Goal: Task Accomplishment & Management: Manage account settings

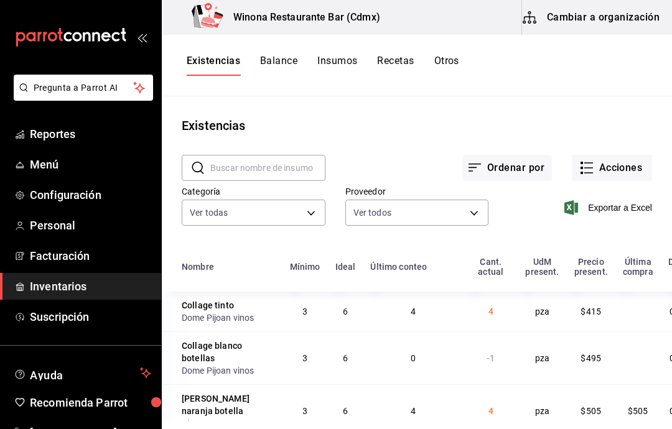
click at [628, 169] on button "Acciones" at bounding box center [612, 168] width 80 height 26
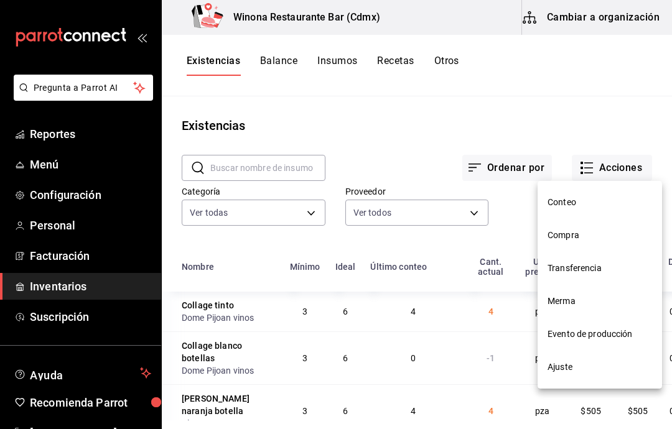
click at [596, 233] on span "Compra" at bounding box center [599, 235] width 104 height 13
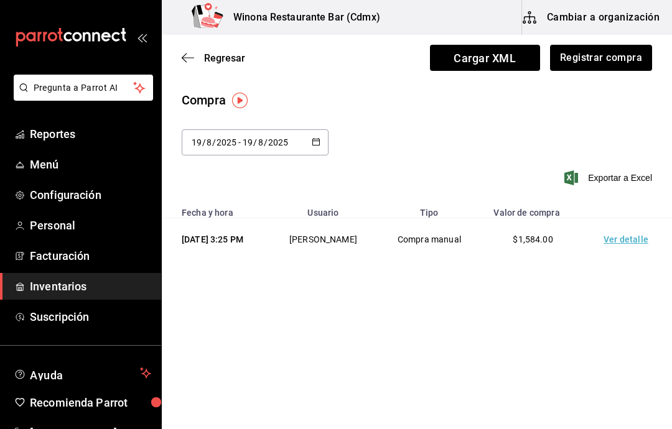
click at [313, 144] on \(Stroke\) "button" at bounding box center [315, 142] width 7 height 7
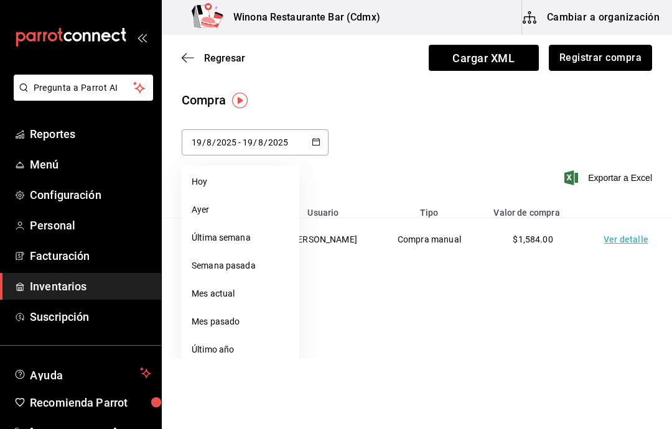
click at [628, 55] on button "Registrar compra" at bounding box center [600, 58] width 103 height 26
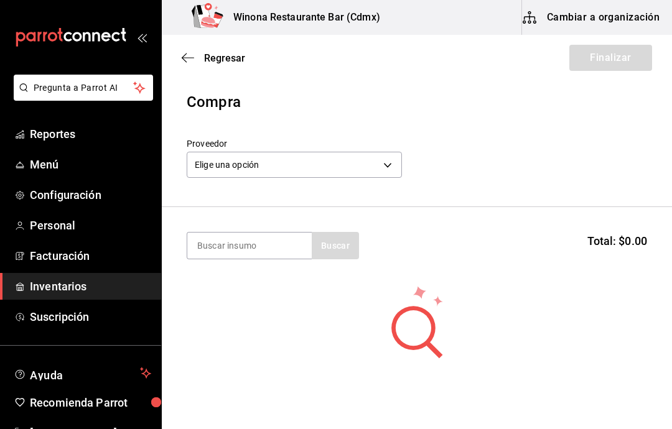
click at [391, 164] on body "Pregunta a Parrot AI Reportes Menú Configuración Personal Facturación Inventari…" at bounding box center [336, 179] width 672 height 359
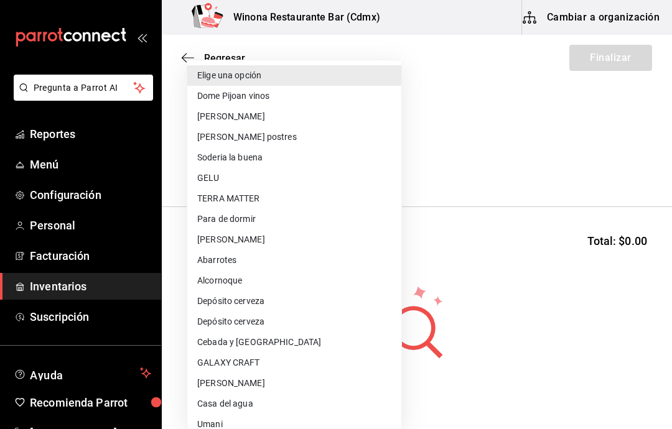
click at [311, 221] on li "Para de dormir" at bounding box center [294, 219] width 214 height 21
type input "21753649-82bb-465a-ab9f-2448f3c0b309"
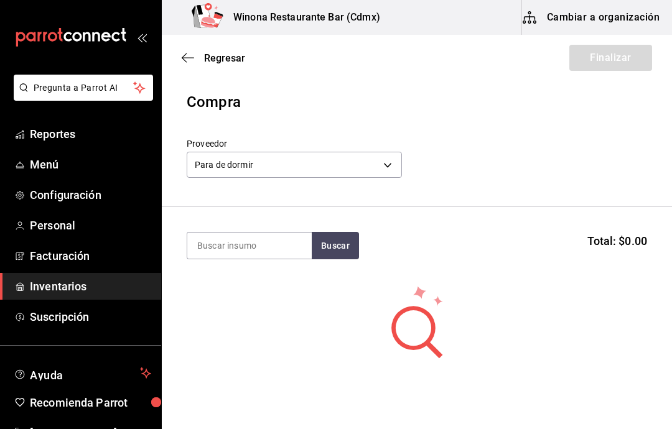
click at [273, 248] on input at bounding box center [249, 246] width 124 height 26
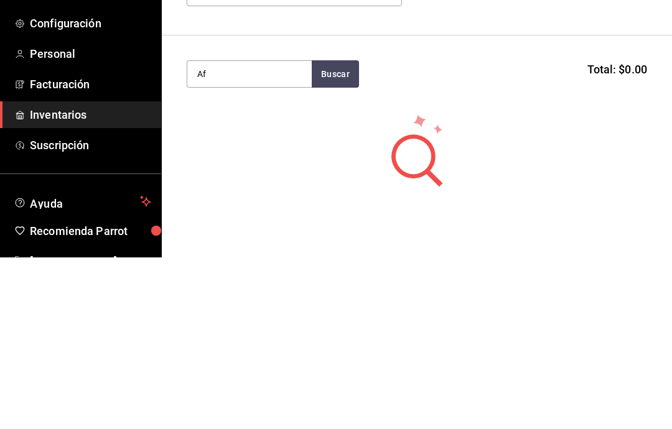
type input "A"
type input "CafE"
click at [285, 264] on div "Cafe Kilo - Para de dormir" at bounding box center [249, 288] width 124 height 48
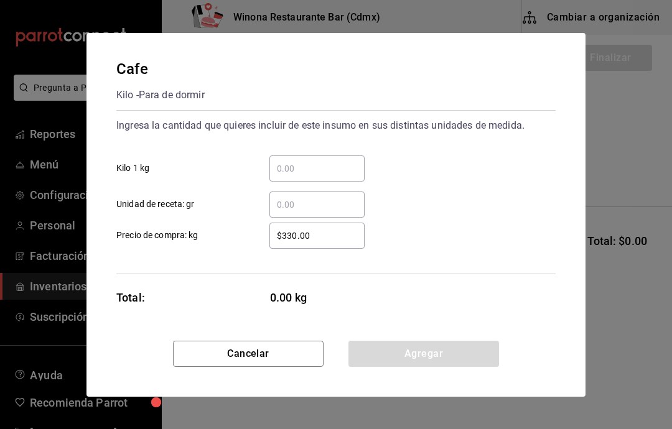
click at [340, 167] on input "​ Kilo 1 kg" at bounding box center [316, 168] width 95 height 15
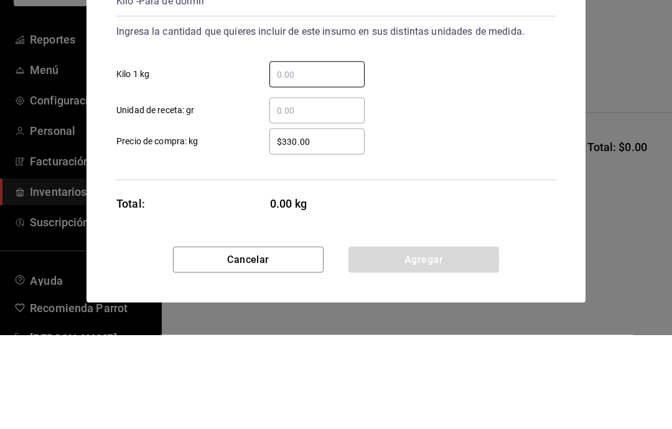
type input "5"
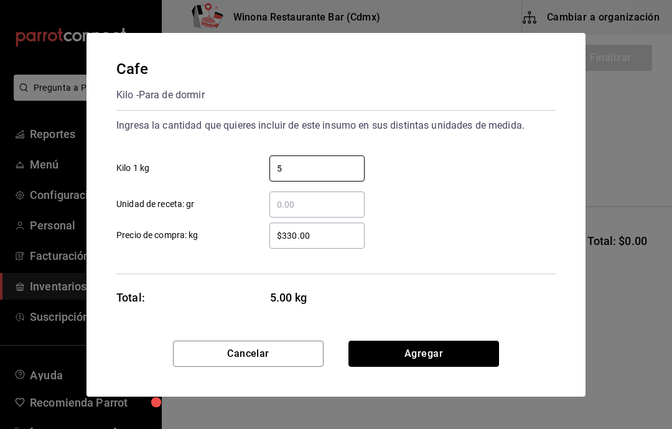
click at [469, 355] on button "Agregar" at bounding box center [423, 354] width 151 height 26
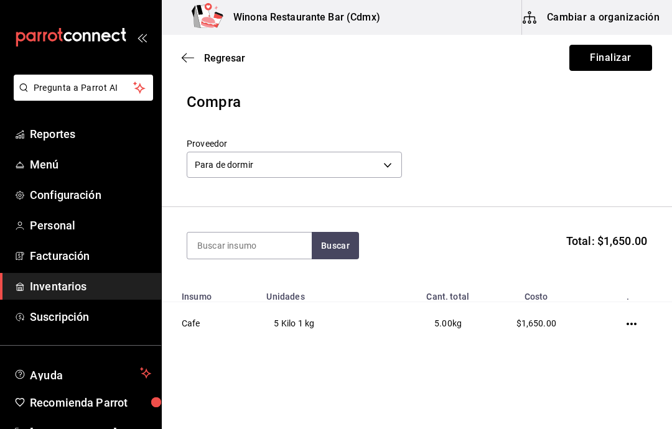
click at [619, 66] on button "Finalizar" at bounding box center [610, 58] width 83 height 26
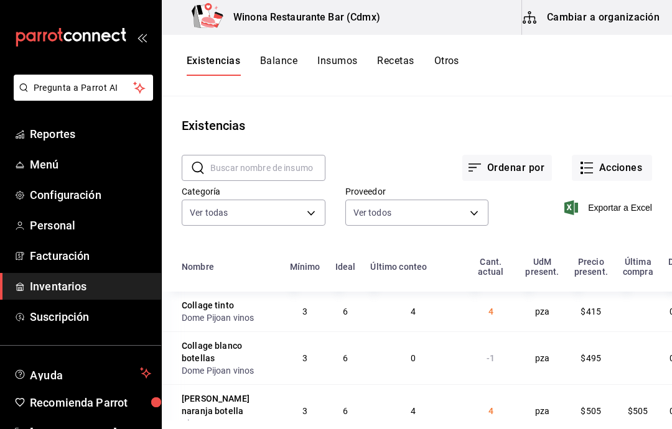
click at [631, 161] on button "Acciones" at bounding box center [612, 168] width 80 height 26
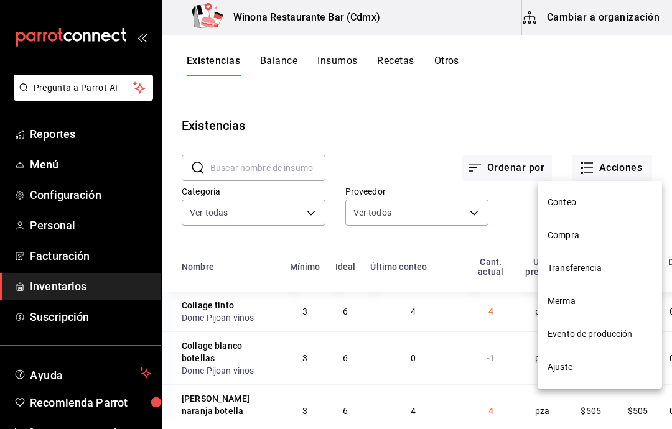
click at [596, 201] on span "Conteo" at bounding box center [599, 202] width 104 height 13
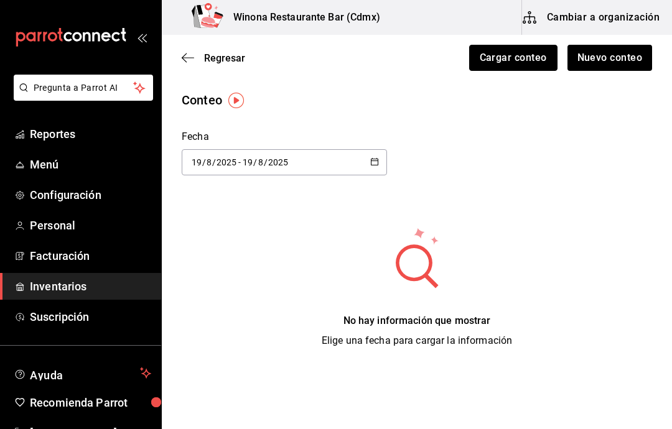
click at [536, 56] on button "Cargar conteo" at bounding box center [513, 58] width 88 height 26
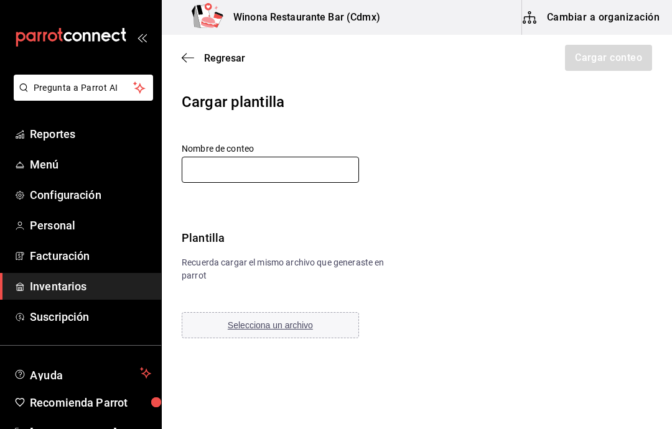
click at [284, 174] on input "text" at bounding box center [270, 170] width 177 height 26
type input "19 [PERSON_NAME]"
click at [303, 323] on span "Selecciona un archivo" at bounding box center [270, 325] width 85 height 10
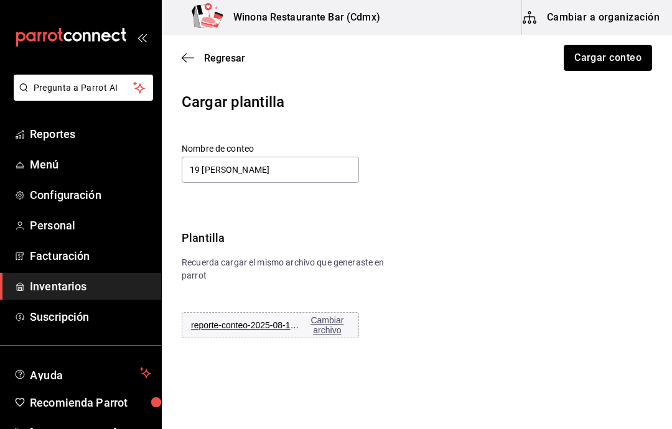
click at [626, 61] on button "Cargar conteo" at bounding box center [607, 58] width 88 height 26
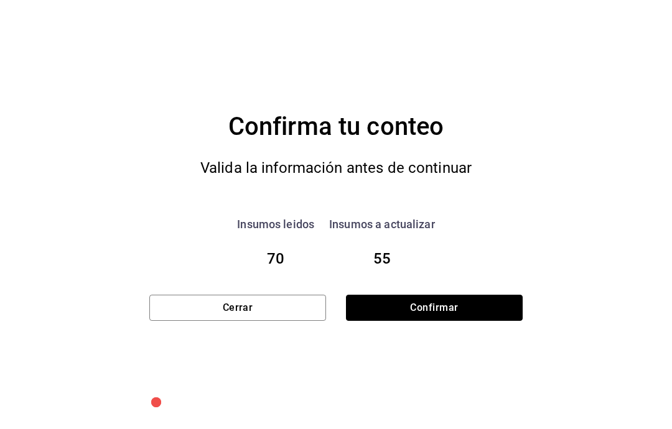
click at [501, 307] on button "Confirmar" at bounding box center [434, 308] width 177 height 26
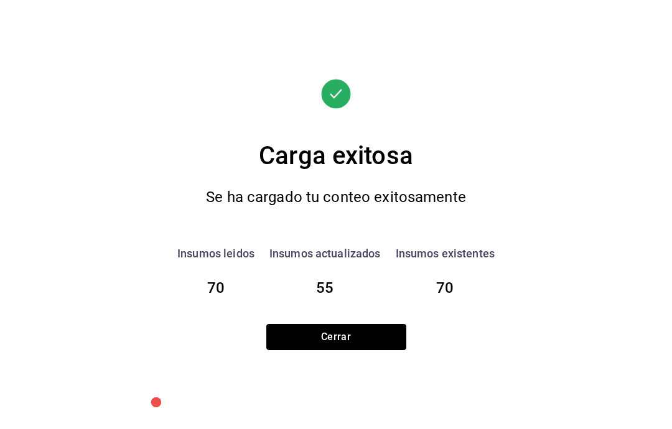
click at [365, 338] on button "Cerrar" at bounding box center [336, 337] width 140 height 26
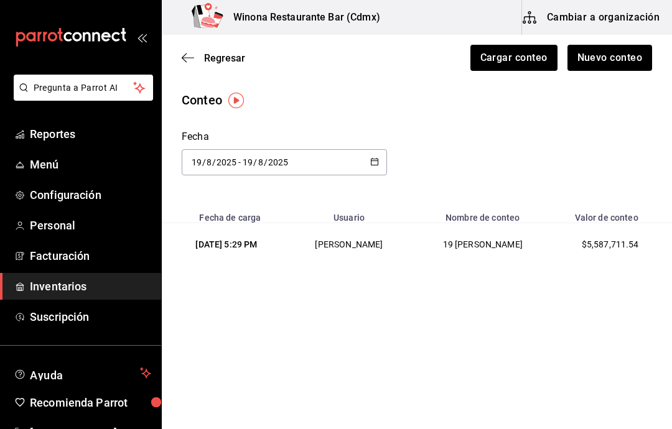
click at [182, 63] on span "Regresar" at bounding box center [213, 58] width 63 height 12
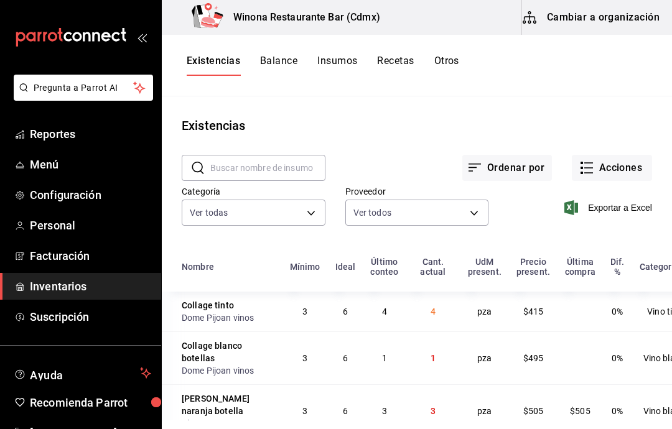
click at [624, 170] on button "Acciones" at bounding box center [612, 168] width 80 height 26
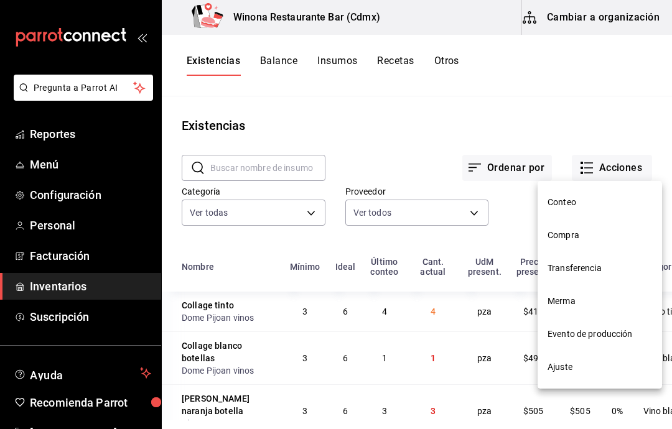
click at [591, 366] on span "Ajuste" at bounding box center [599, 367] width 104 height 13
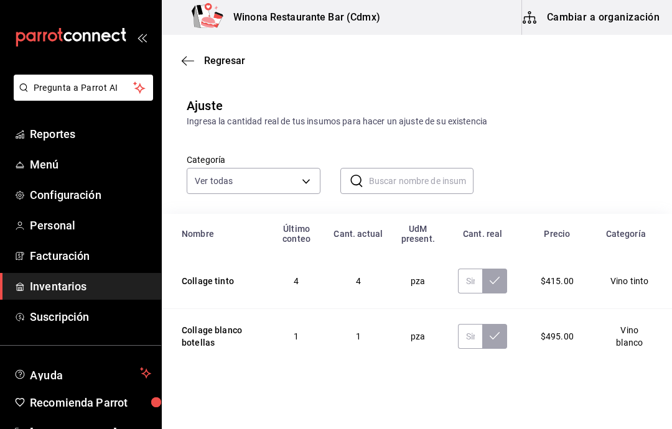
click at [422, 179] on input "text" at bounding box center [421, 181] width 105 height 25
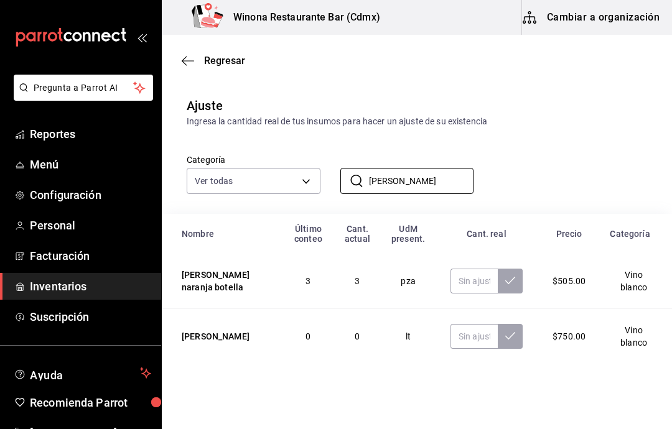
click at [406, 178] on input "[PERSON_NAME]" at bounding box center [421, 181] width 105 height 25
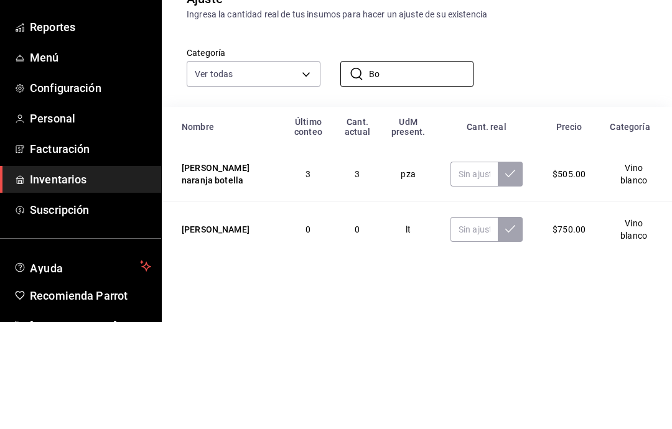
type input "B"
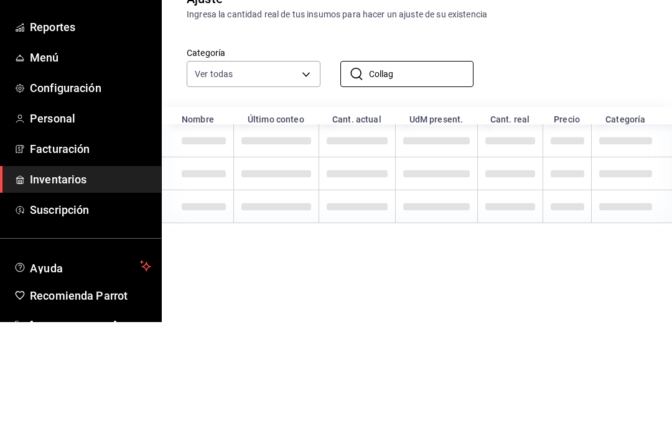
type input "Collage"
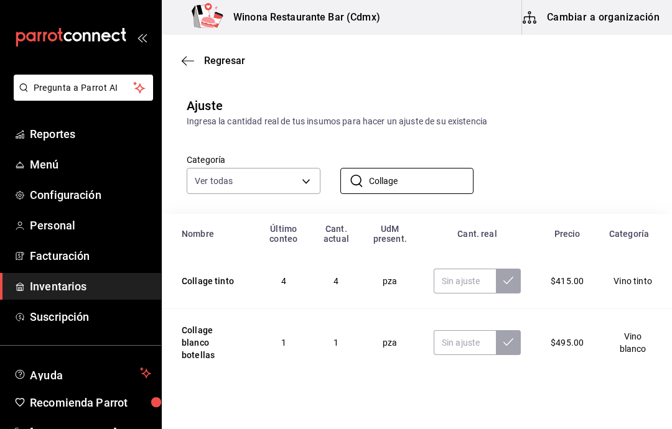
click at [183, 65] on icon "button" at bounding box center [188, 60] width 12 height 11
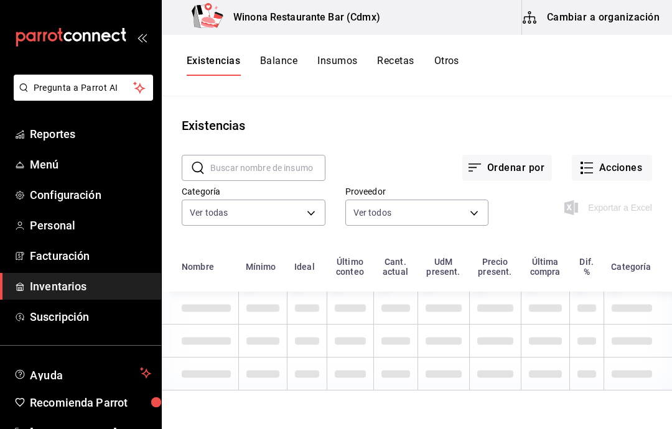
click at [626, 168] on button "Acciones" at bounding box center [612, 168] width 80 height 26
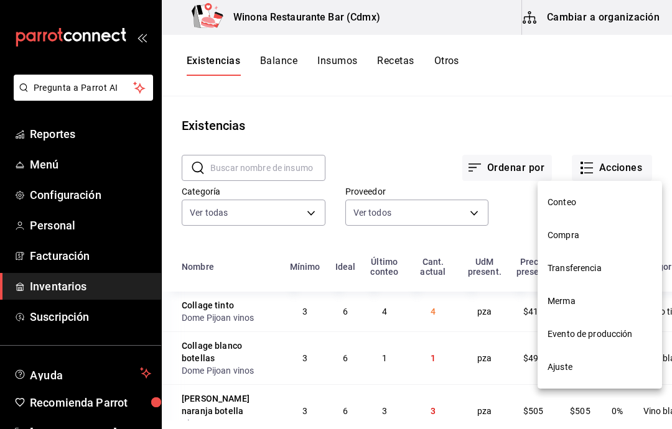
click at [598, 370] on span "Ajuste" at bounding box center [599, 367] width 104 height 13
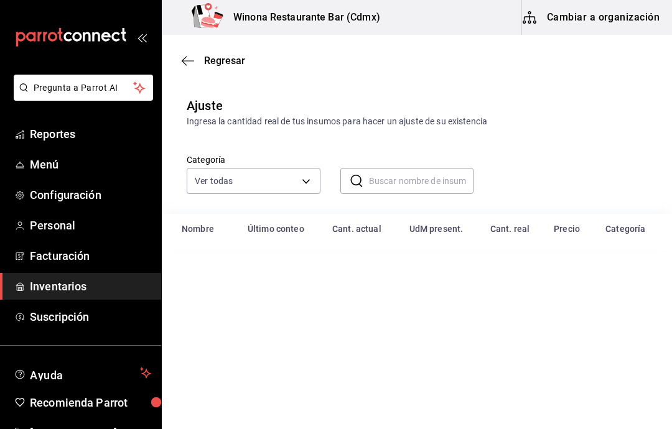
click at [435, 179] on input "text" at bounding box center [421, 181] width 105 height 25
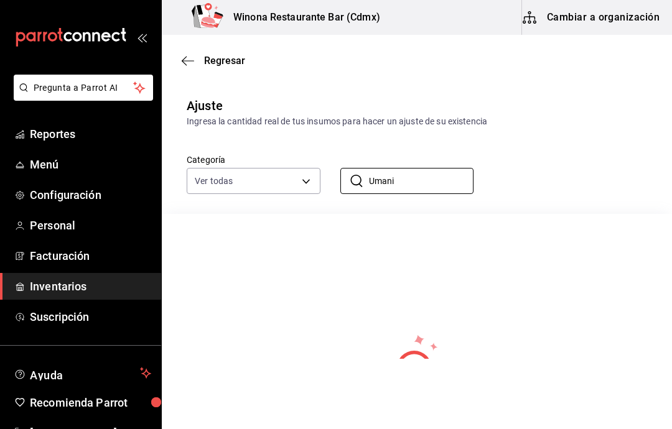
click at [445, 181] on input "Umani" at bounding box center [421, 181] width 105 height 25
click at [467, 184] on input "Umani" at bounding box center [421, 181] width 105 height 25
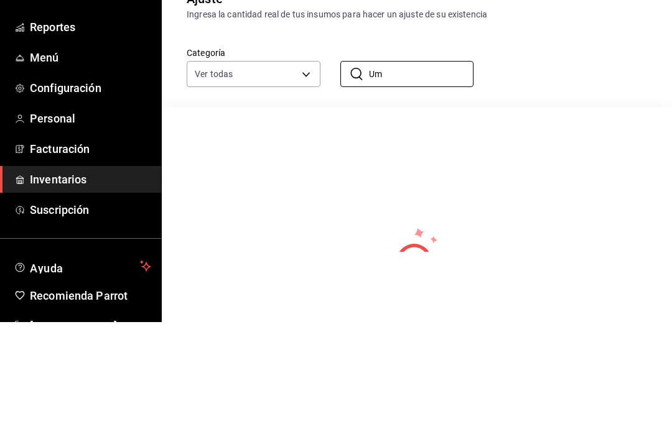
type input "U"
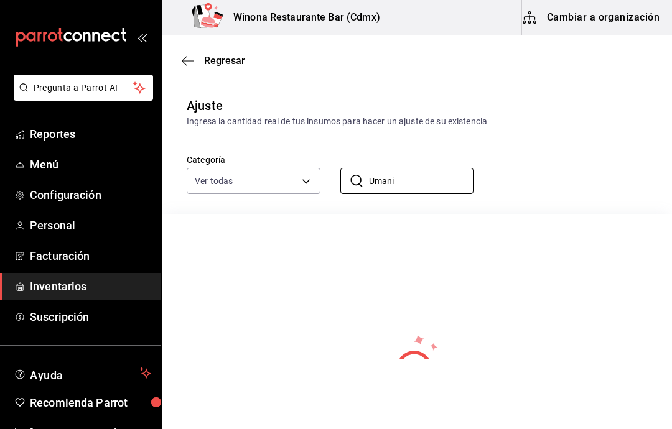
click at [185, 75] on div "Regresar" at bounding box center [417, 61] width 510 height 32
click at [303, 182] on body "Pregunta a Parrot AI Reportes Menú Configuración Personal Facturación Inventari…" at bounding box center [336, 179] width 672 height 359
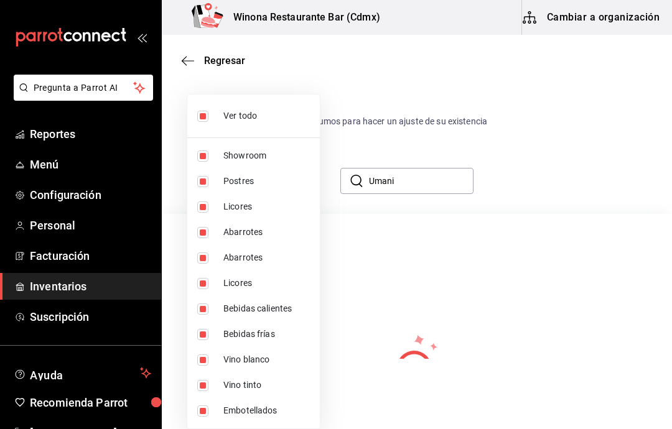
click at [389, 237] on div at bounding box center [336, 214] width 672 height 429
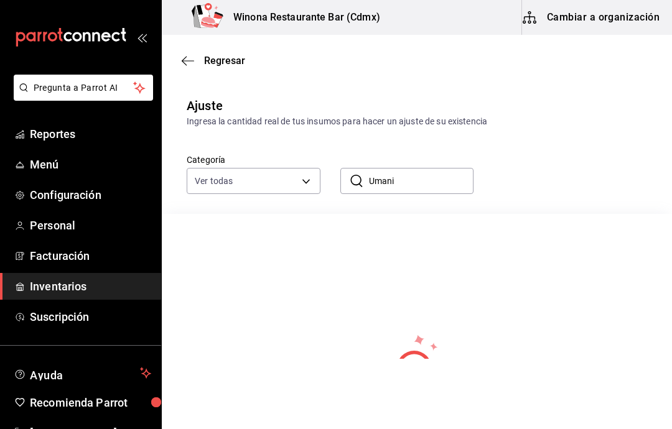
click at [424, 182] on input "Umani" at bounding box center [421, 181] width 105 height 25
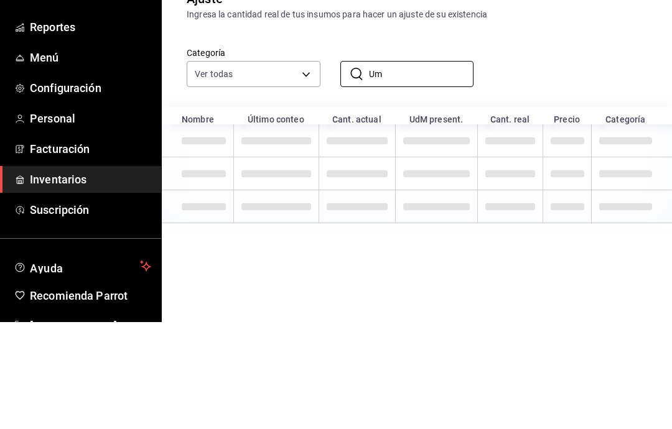
type input "U"
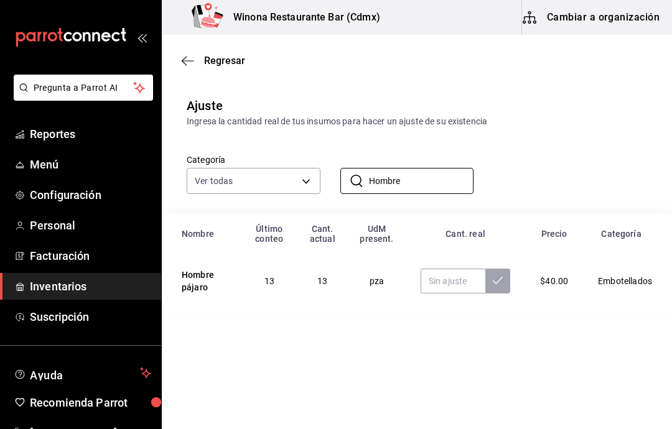
click at [417, 169] on input "Hombre" at bounding box center [421, 181] width 105 height 25
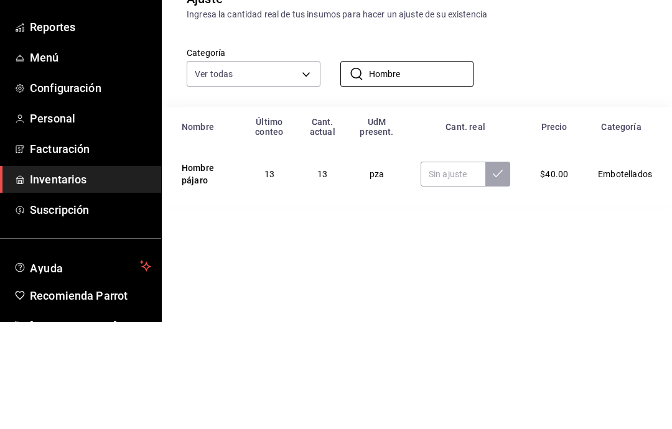
click at [429, 169] on input "Hombre" at bounding box center [421, 181] width 105 height 25
type input "H"
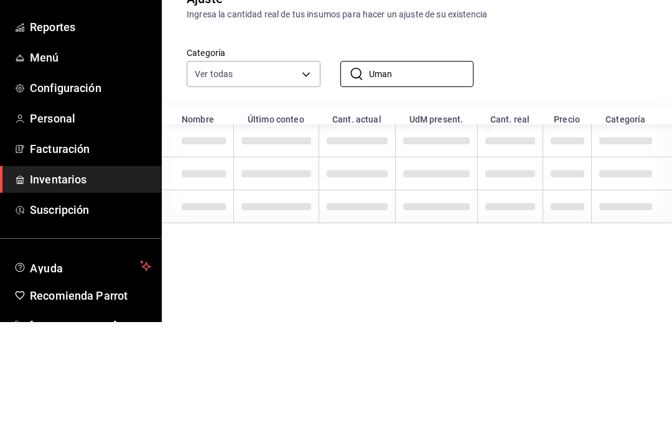
type input "Umani"
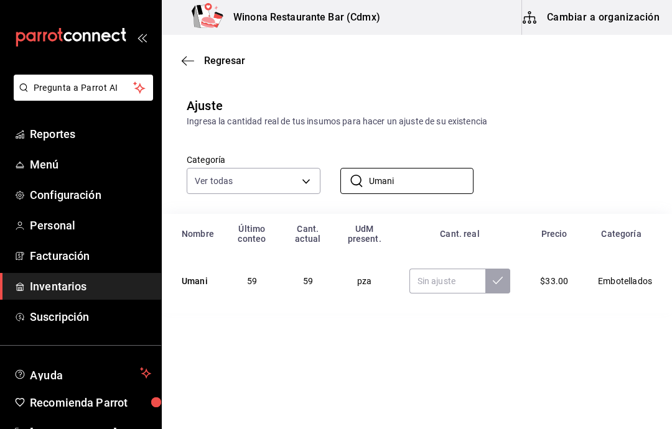
click at [190, 66] on icon "button" at bounding box center [188, 60] width 12 height 11
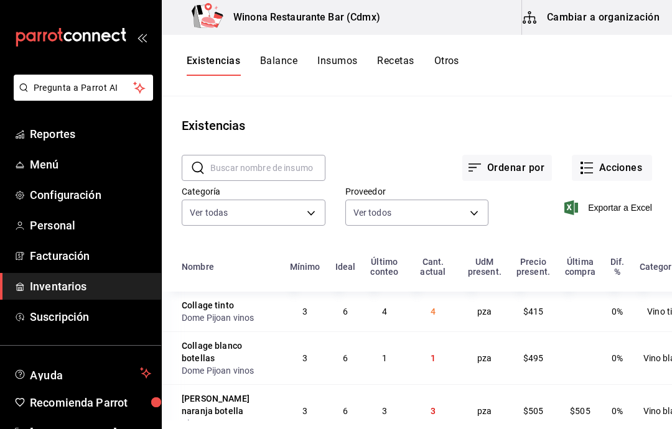
click at [455, 57] on button "Otros" at bounding box center [446, 65] width 25 height 21
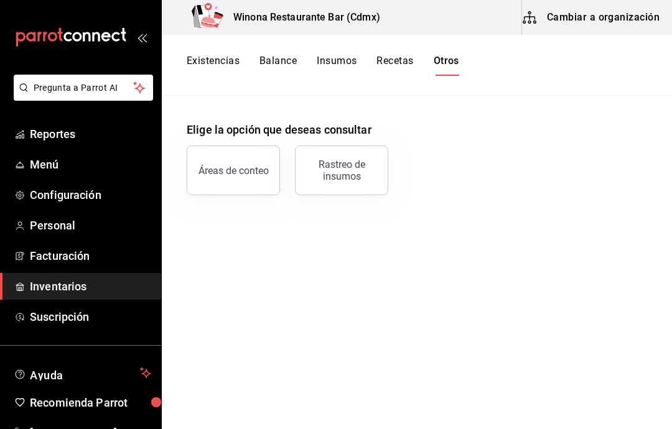
click at [350, 175] on div "Rastreo de insumos" at bounding box center [341, 171] width 77 height 24
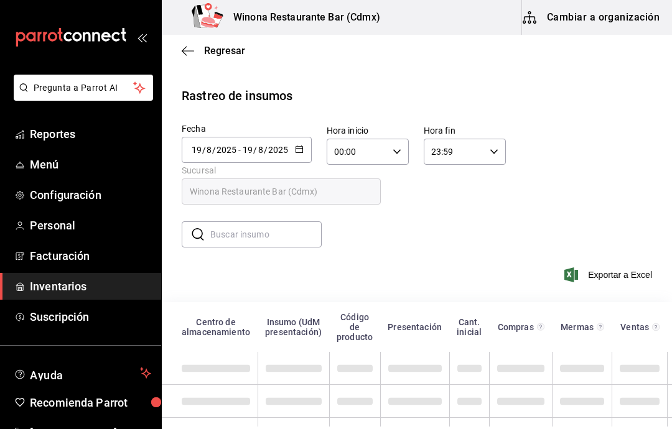
click at [300, 149] on icon "button" at bounding box center [299, 149] width 9 height 9
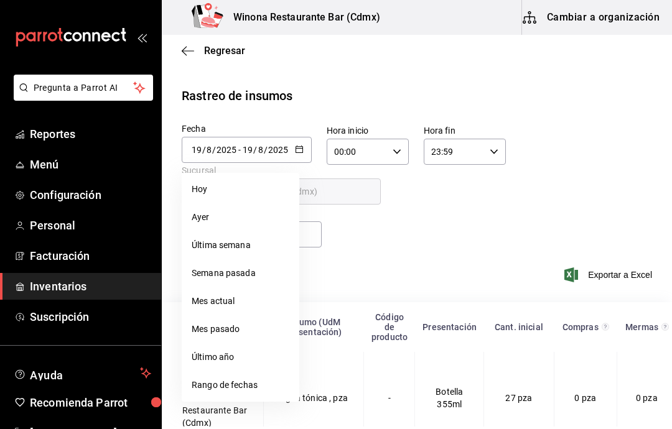
click at [271, 389] on li "Rango de fechas" at bounding box center [241, 385] width 118 height 28
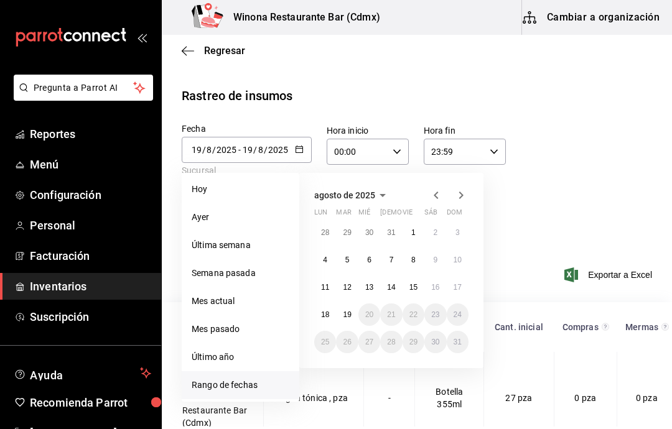
click at [355, 285] on button "12" at bounding box center [347, 287] width 22 height 22
click at [351, 312] on abbr "19" at bounding box center [347, 314] width 8 height 9
type input "[DATE]"
type input "12"
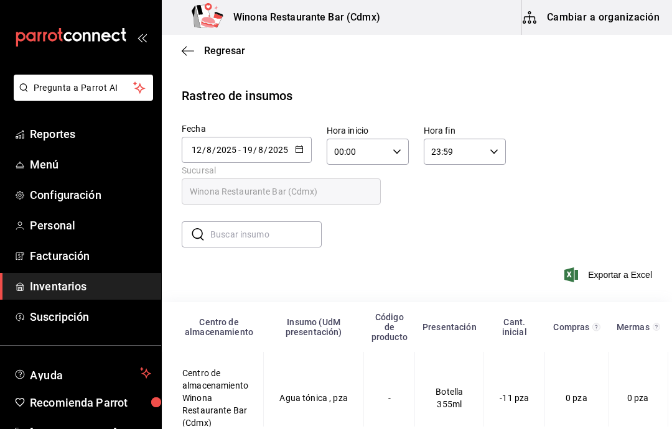
click at [633, 278] on span "Exportar a Excel" at bounding box center [609, 274] width 85 height 15
click at [45, 318] on span "Suscripción" at bounding box center [90, 316] width 121 height 17
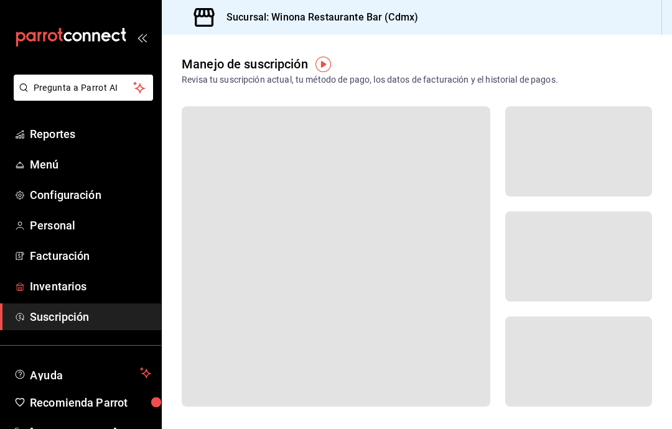
click at [37, 282] on span "Inventarios" at bounding box center [90, 286] width 121 height 17
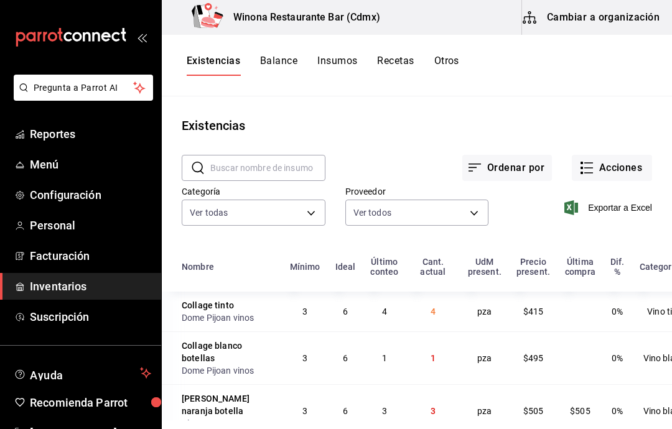
click at [622, 160] on button "Acciones" at bounding box center [612, 168] width 80 height 26
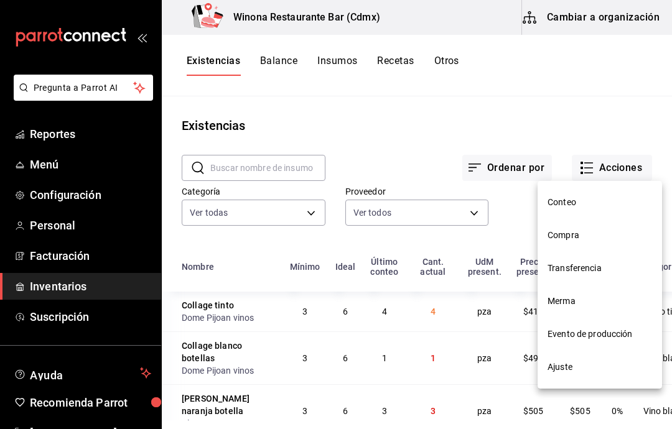
click at [582, 369] on span "Ajuste" at bounding box center [599, 367] width 104 height 13
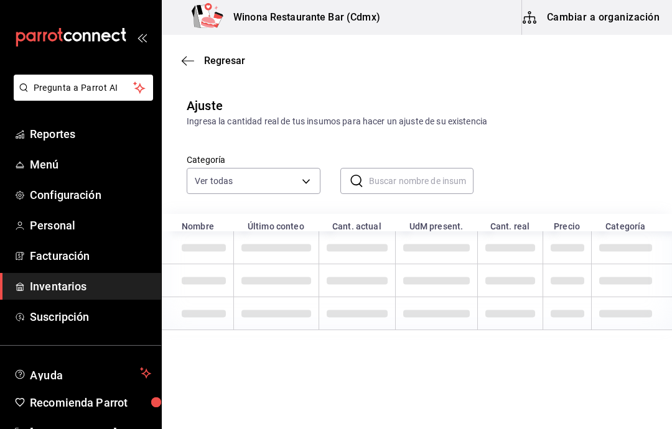
click at [441, 192] on input "text" at bounding box center [421, 181] width 105 height 25
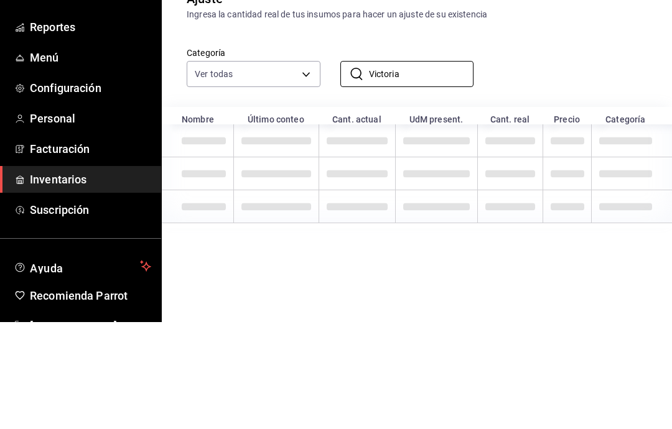
type input "Victoria"
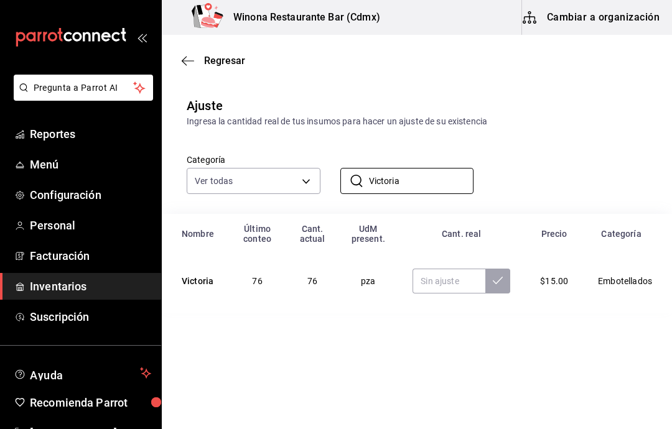
click at [29, 278] on link "Inventarios" at bounding box center [80, 286] width 161 height 27
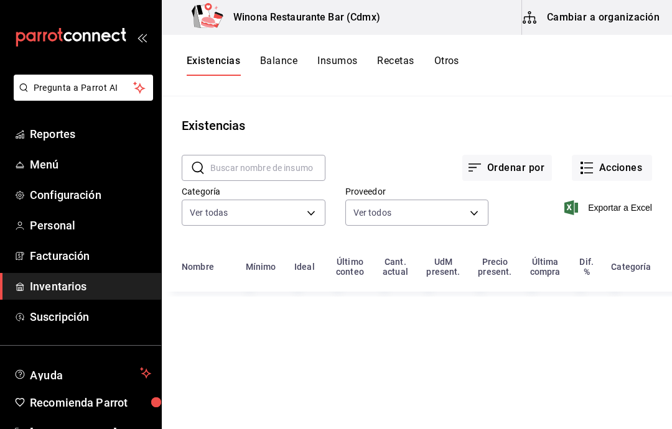
click at [50, 313] on span "Suscripción" at bounding box center [90, 316] width 121 height 17
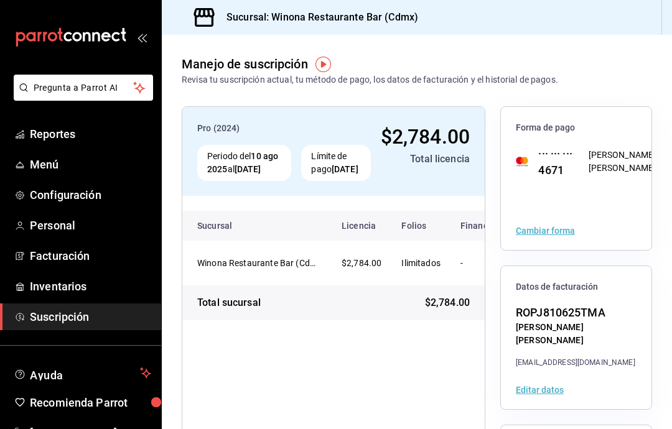
click at [26, 282] on link "Inventarios" at bounding box center [80, 286] width 161 height 27
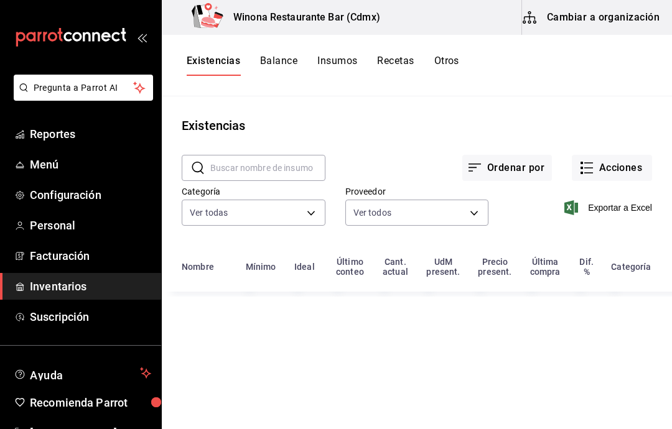
click at [628, 176] on button "Acciones" at bounding box center [612, 168] width 80 height 26
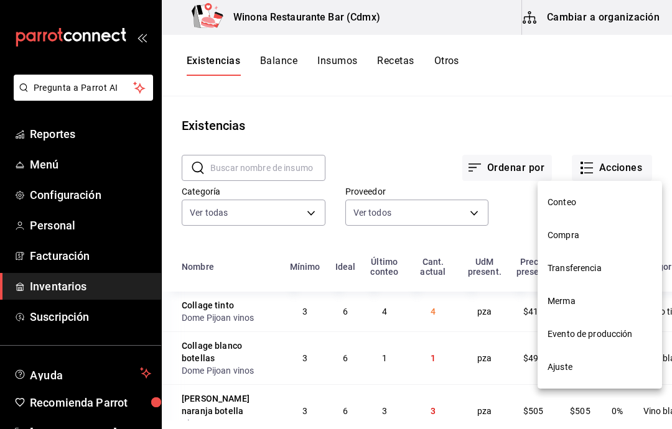
click at [587, 302] on span "Merma" at bounding box center [599, 301] width 104 height 13
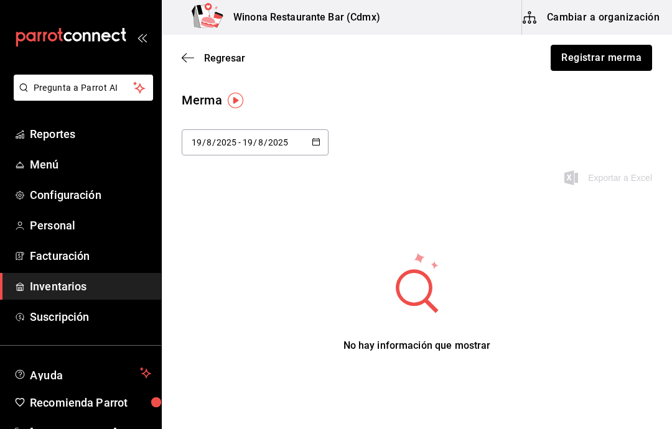
click at [624, 51] on button "Registrar merma" at bounding box center [600, 58] width 101 height 26
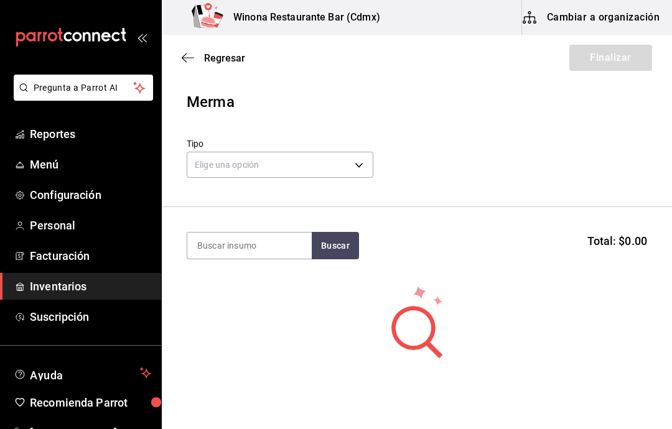
click at [356, 170] on body "Pregunta a Parrot AI Reportes Menú Configuración Personal Facturación Inventari…" at bounding box center [336, 179] width 672 height 359
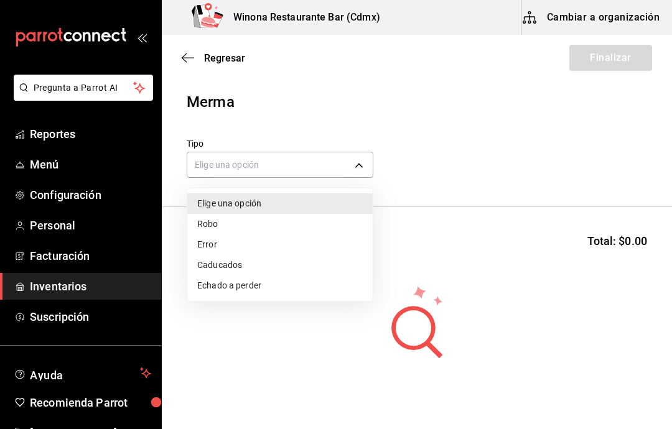
click at [297, 263] on li "Caducados" at bounding box center [279, 265] width 185 height 21
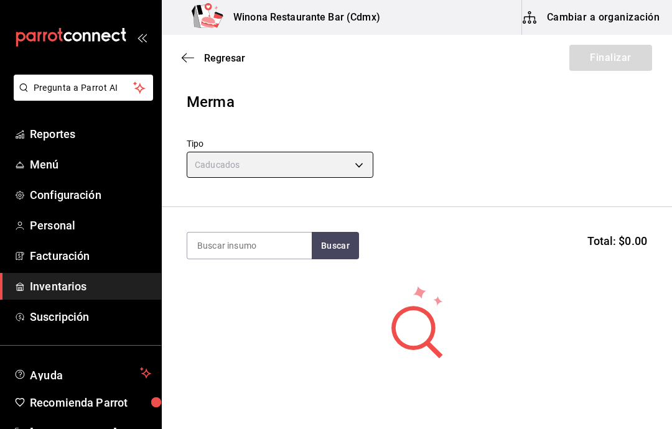
type input "EXPIRED"
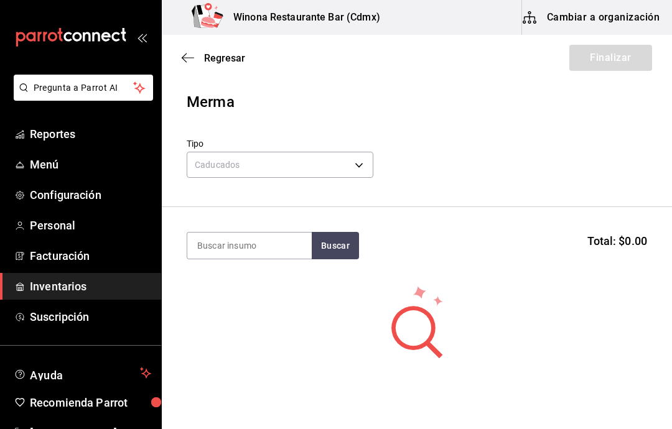
click at [297, 239] on input at bounding box center [249, 246] width 124 height 26
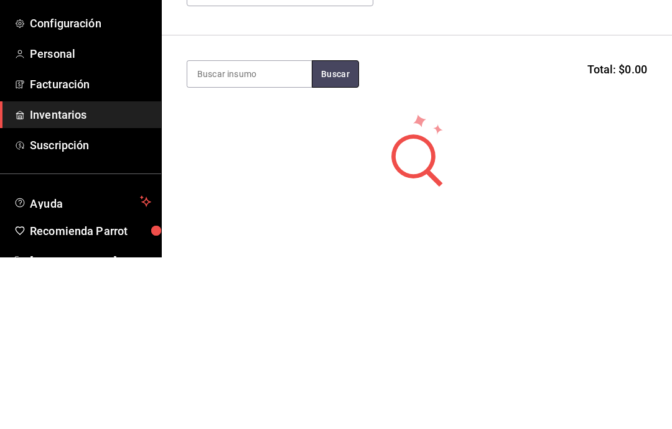
click at [335, 232] on button "Buscar" at bounding box center [335, 245] width 47 height 27
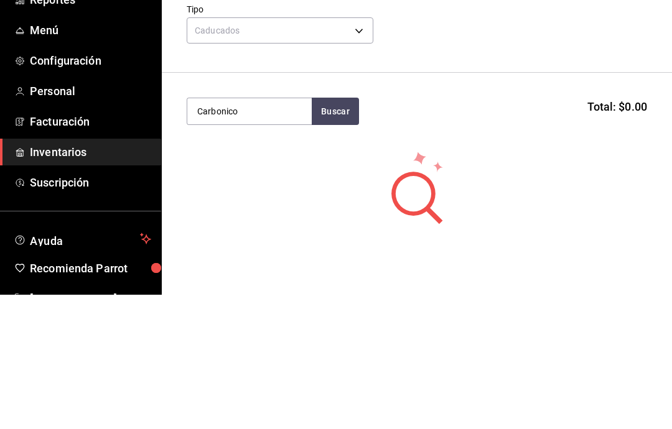
type input "Carbonico"
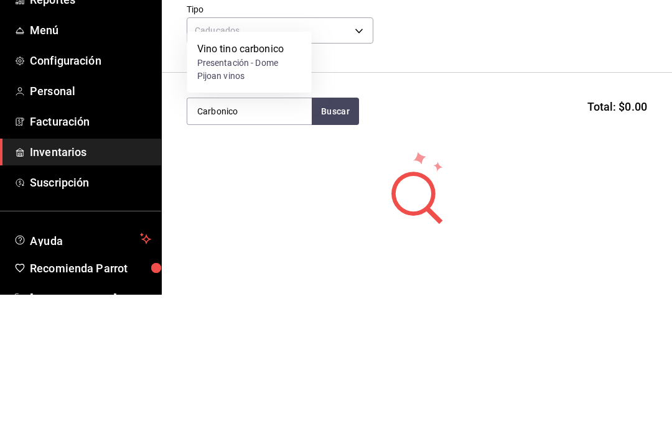
click at [277, 191] on div "Presentación - Dome Pijoan vinos" at bounding box center [249, 204] width 104 height 26
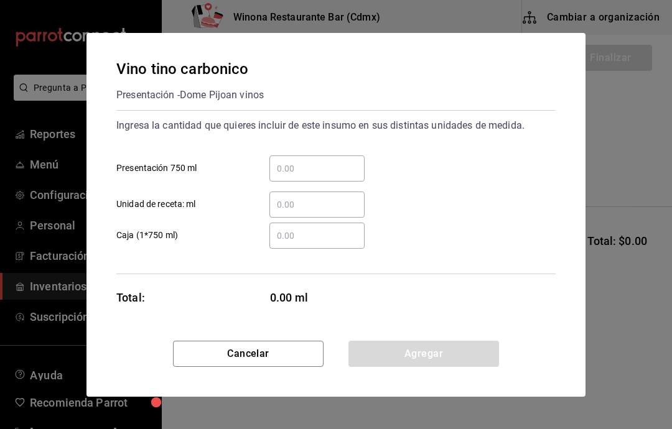
click at [345, 161] on input "​ Presentación 750 ml" at bounding box center [316, 168] width 95 height 15
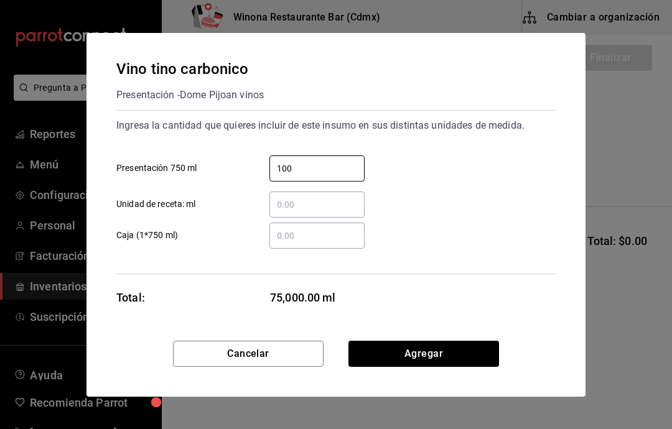
click at [349, 167] on input "100" at bounding box center [316, 168] width 95 height 15
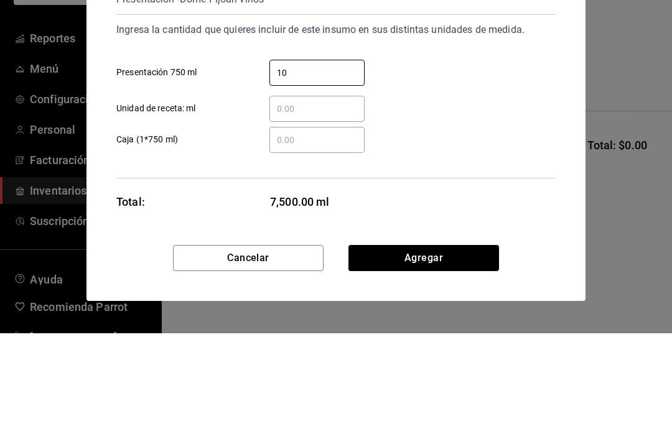
type input "1"
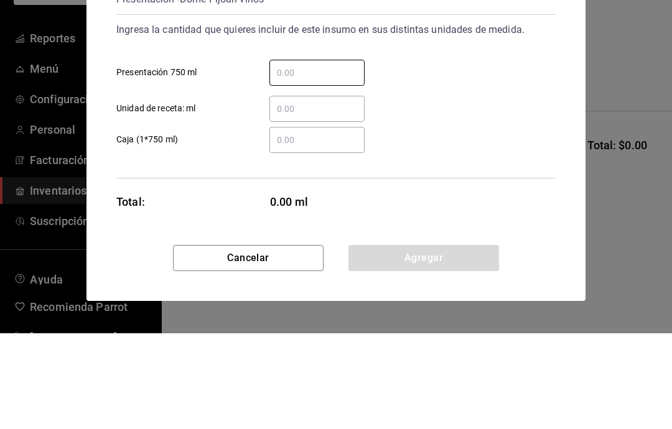
click at [353, 197] on input "​ Unidad de receta: ml" at bounding box center [316, 204] width 95 height 15
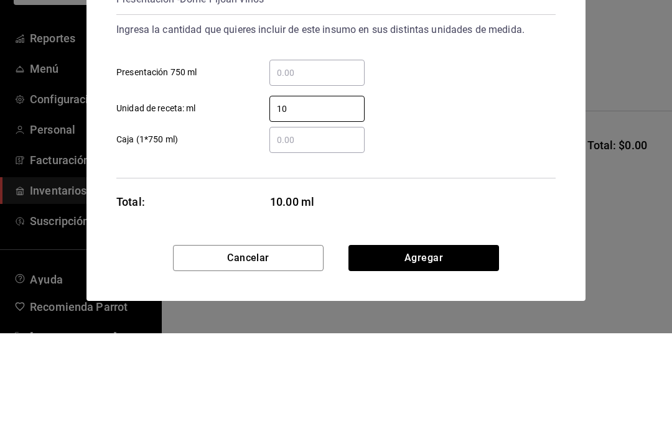
type input "100"
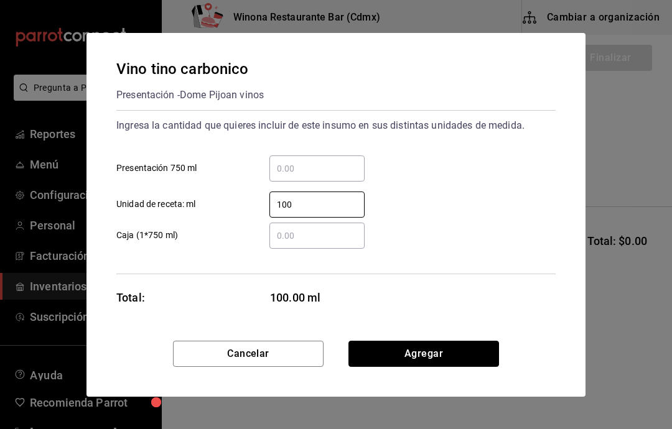
click at [483, 356] on button "Agregar" at bounding box center [423, 354] width 151 height 26
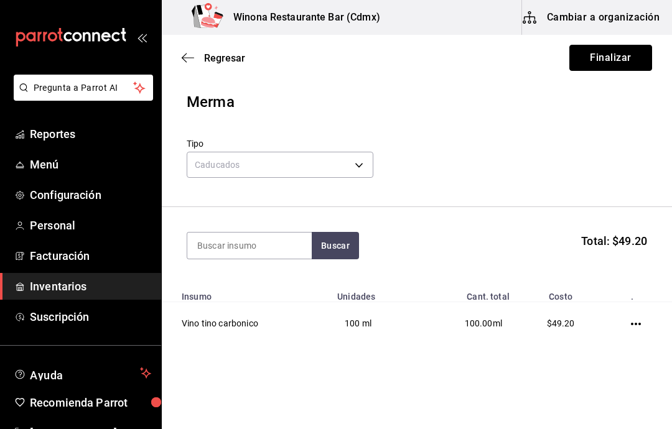
click at [639, 55] on button "Finalizar" at bounding box center [610, 58] width 83 height 26
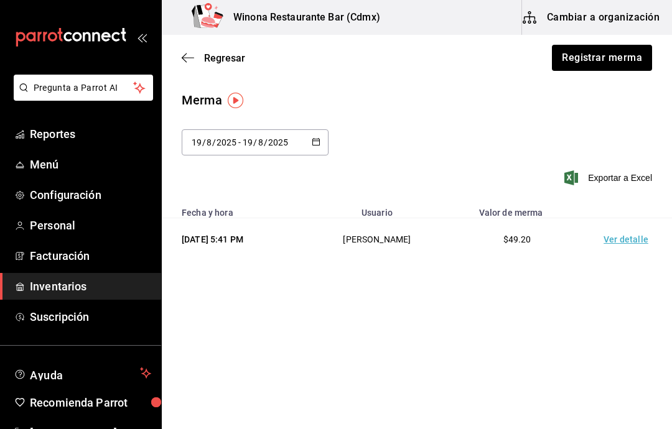
click at [640, 177] on span "Exportar a Excel" at bounding box center [609, 177] width 85 height 15
click at [86, 316] on span "Suscripción" at bounding box center [90, 316] width 121 height 17
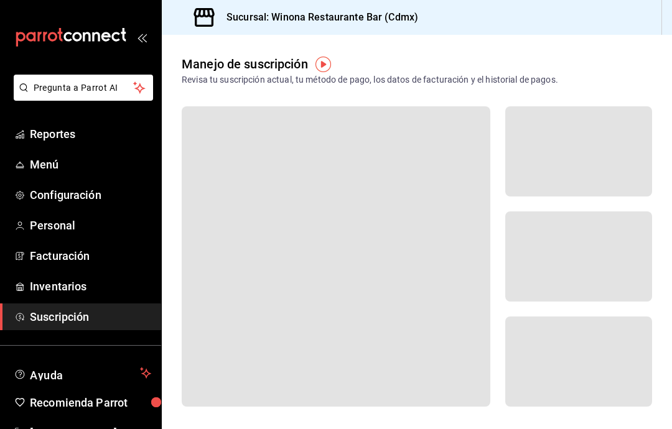
click at [75, 287] on span "Inventarios" at bounding box center [90, 286] width 121 height 17
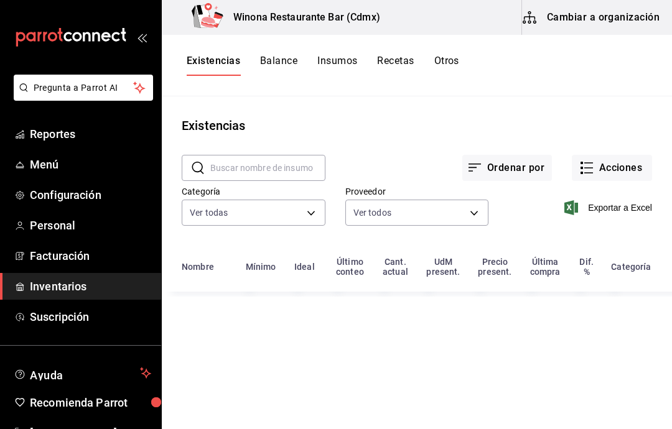
click at [638, 172] on button "Acciones" at bounding box center [612, 168] width 80 height 26
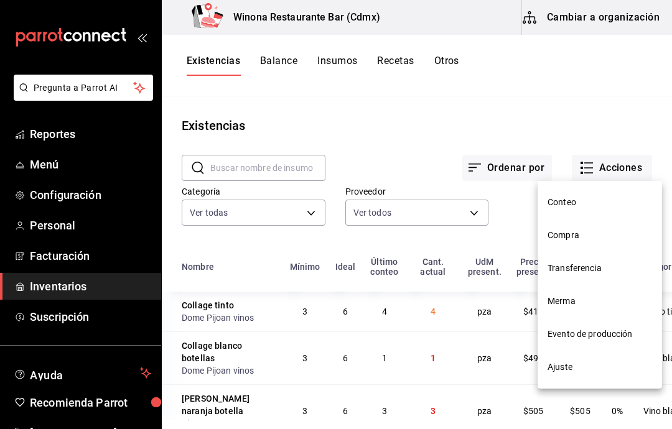
click at [585, 364] on span "Ajuste" at bounding box center [599, 367] width 104 height 13
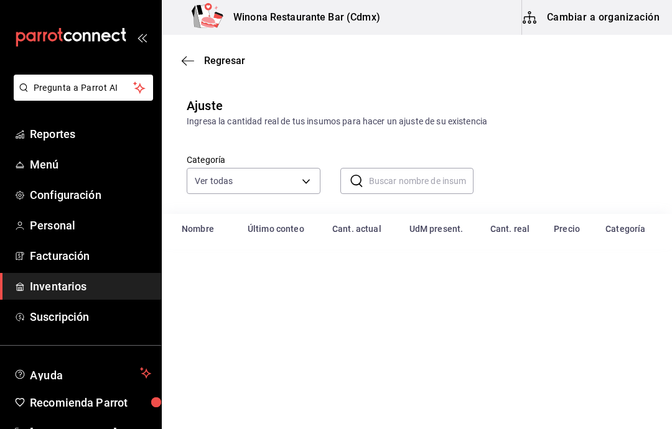
click at [432, 177] on input "text" at bounding box center [421, 181] width 105 height 25
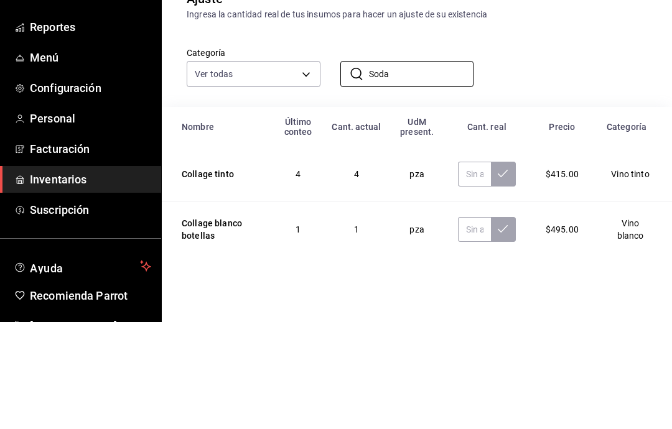
type input "Soda"
